Goal: Information Seeking & Learning: Check status

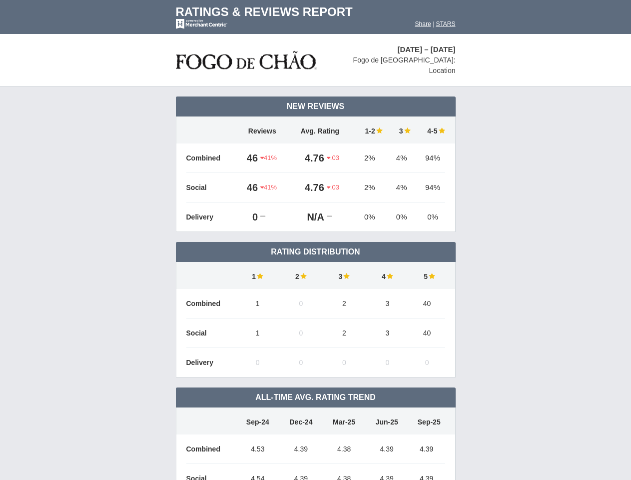
click at [315, 242] on td "Rating Distribution" at bounding box center [316, 252] width 280 height 20
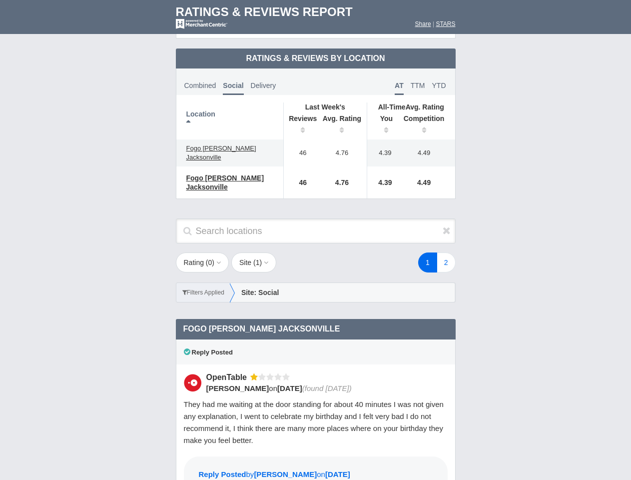
scroll to position [484, 0]
click at [315, 252] on div "1 2" at bounding box center [378, 262] width 175 height 20
